Goal: Communication & Community: Share content

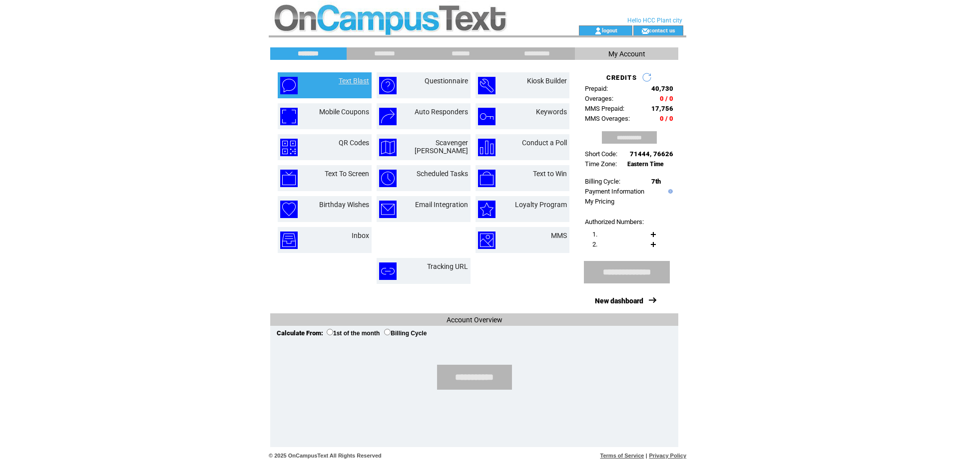
click at [353, 78] on link "Text Blast" at bounding box center [354, 81] width 30 height 8
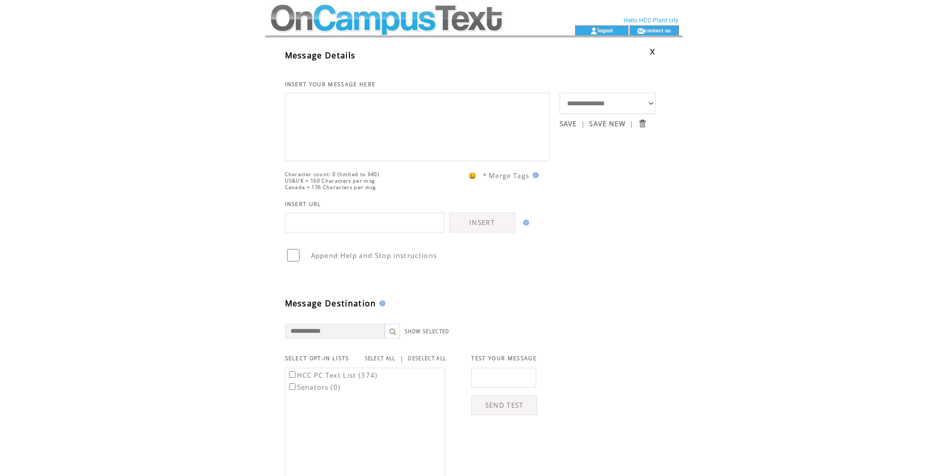
click at [343, 129] on textarea at bounding box center [418, 126] width 254 height 60
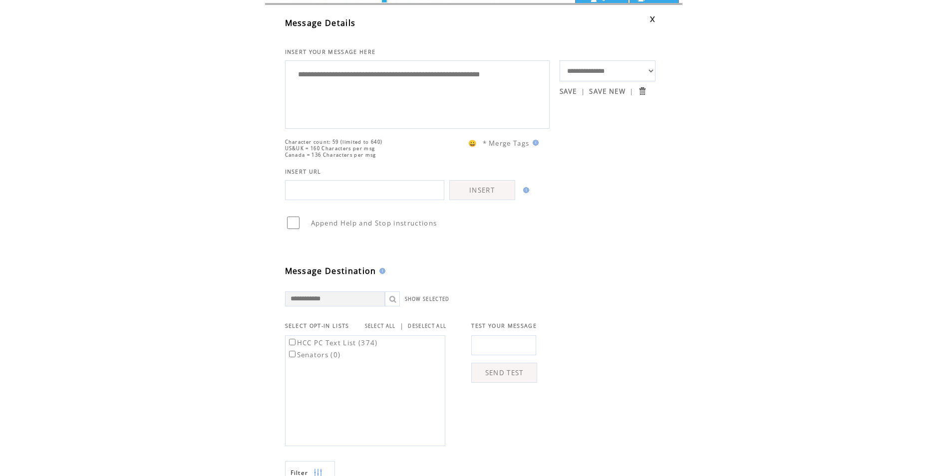
scroll to position [50, 0]
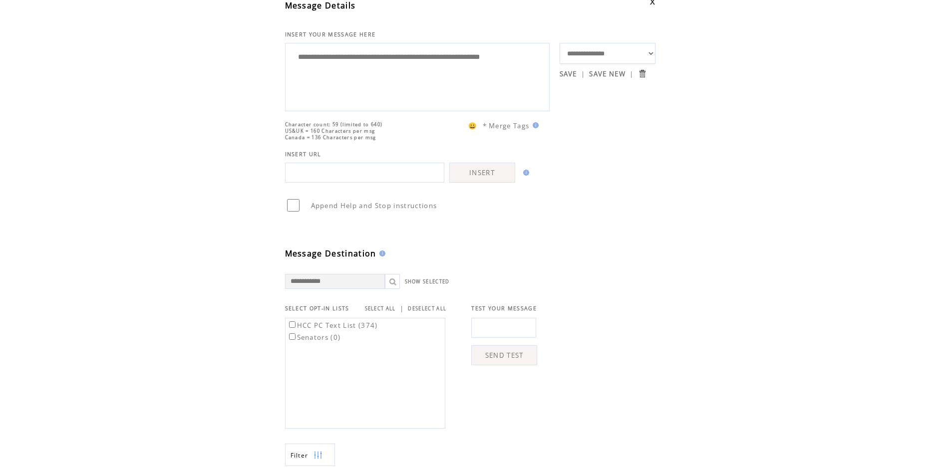
type textarea "**********"
click at [362, 330] on label "HCC PC Text List (374)" at bounding box center [332, 325] width 91 height 9
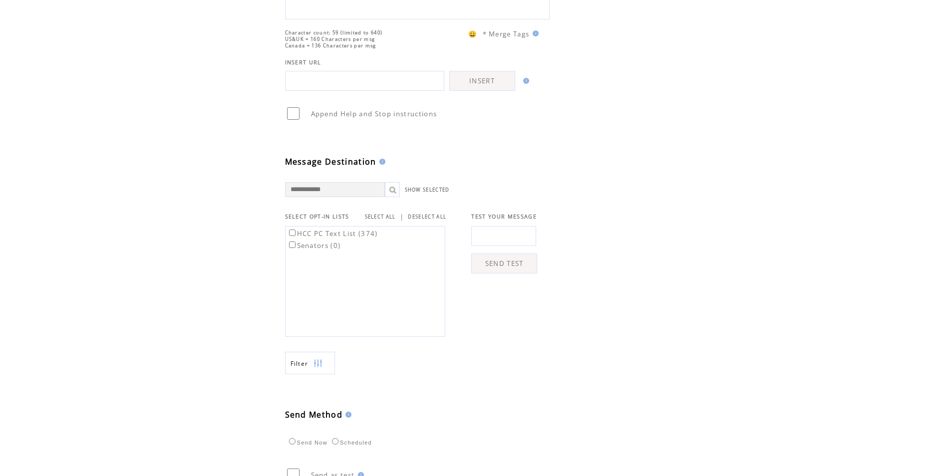
scroll to position [269, 0]
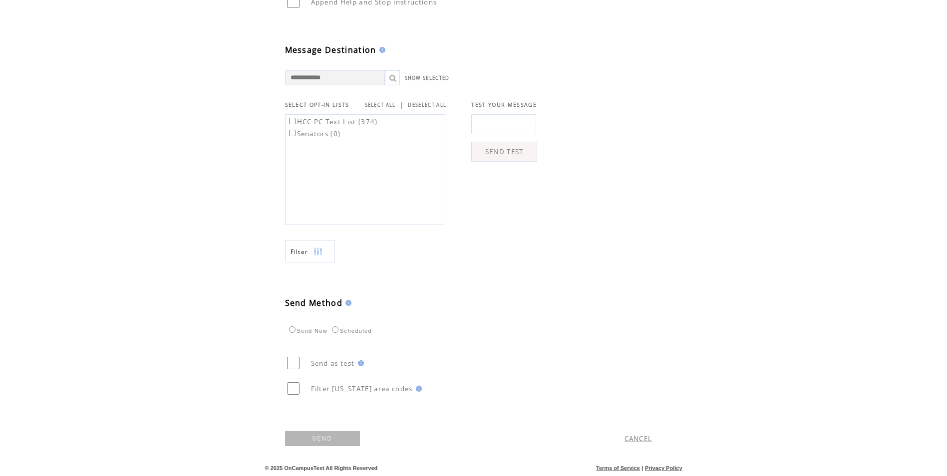
click at [334, 434] on link "SEND" at bounding box center [322, 439] width 75 height 15
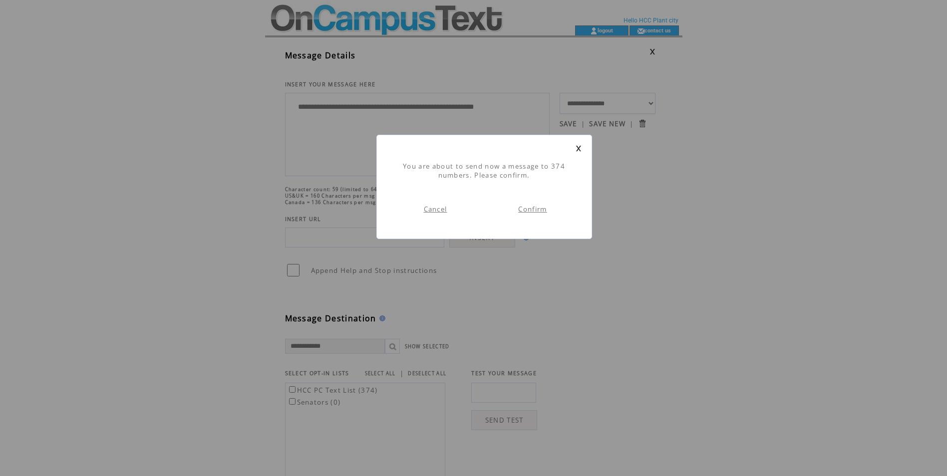
scroll to position [0, 0]
click at [535, 209] on link "Confirm" at bounding box center [532, 209] width 28 height 9
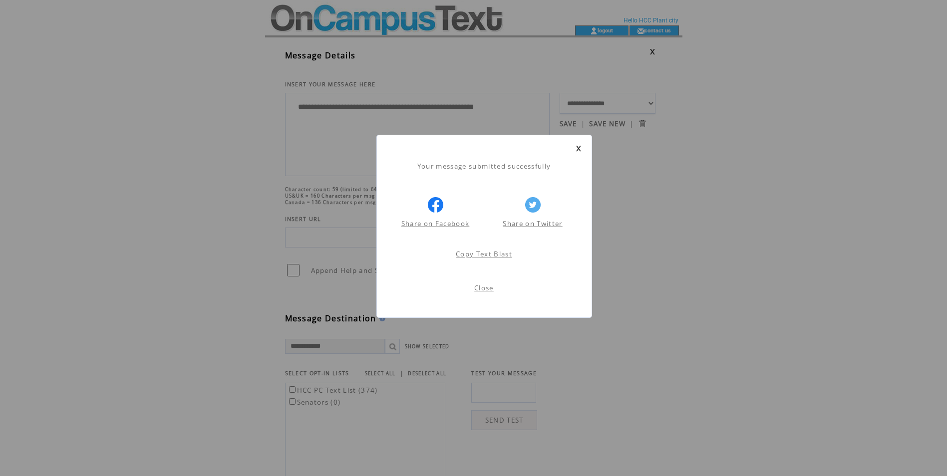
scroll to position [0, 0]
click at [579, 147] on link at bounding box center [579, 148] width 6 height 6
